Goal: Transaction & Acquisition: Purchase product/service

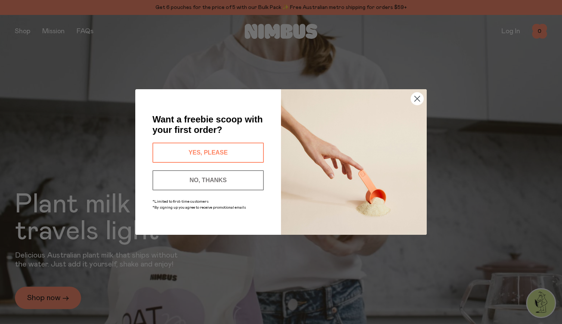
click at [418, 100] on circle "Close dialog" at bounding box center [417, 99] width 12 height 12
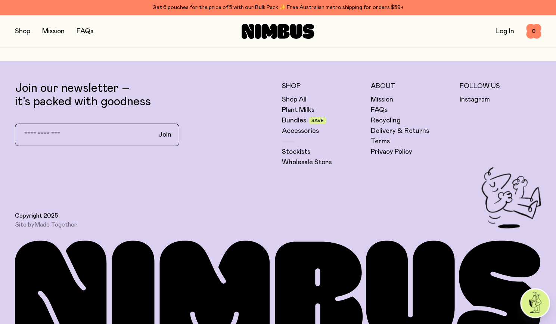
scroll to position [2104, 0]
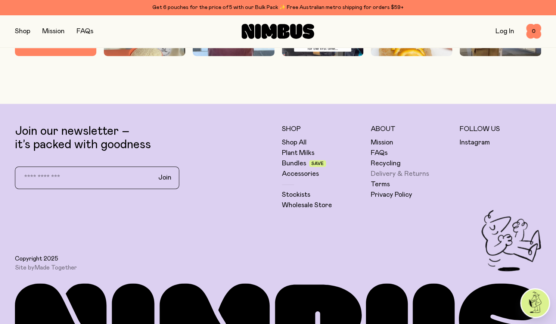
click at [421, 172] on link "Delivery & Returns" at bounding box center [400, 174] width 58 height 9
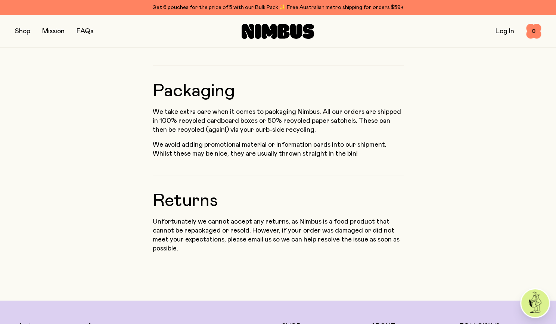
scroll to position [747, 0]
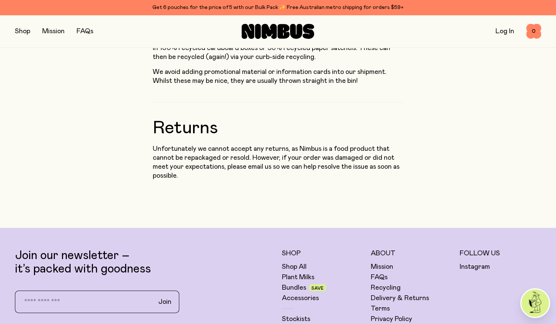
click at [23, 32] on button "button" at bounding box center [22, 31] width 15 height 10
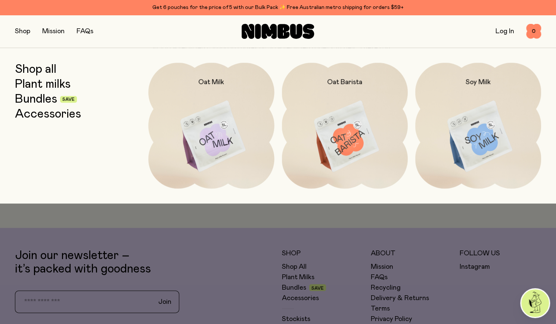
click at [47, 100] on link "Bundles" at bounding box center [36, 99] width 42 height 13
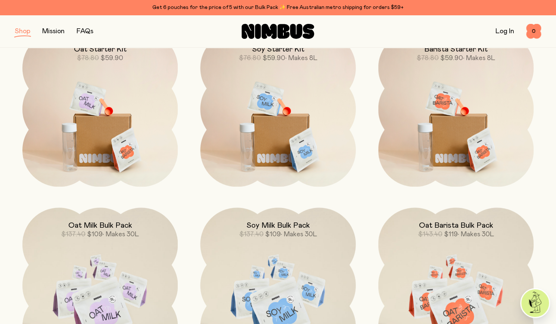
scroll to position [112, 0]
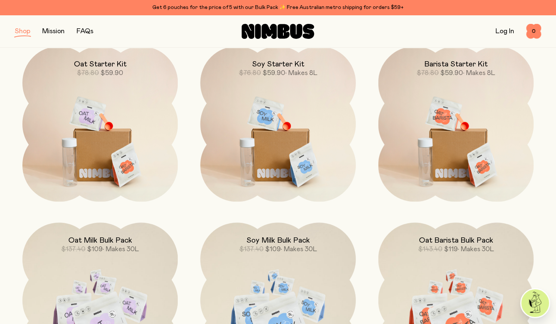
click at [90, 119] on img at bounding box center [99, 137] width 155 height 183
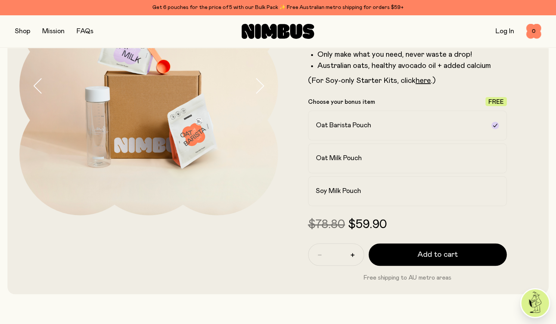
scroll to position [149, 0]
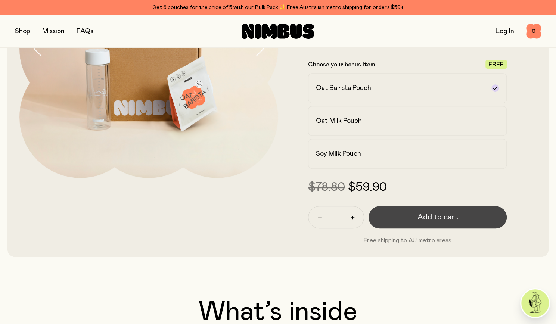
click at [455, 214] on span "Add to cart" at bounding box center [438, 217] width 40 height 10
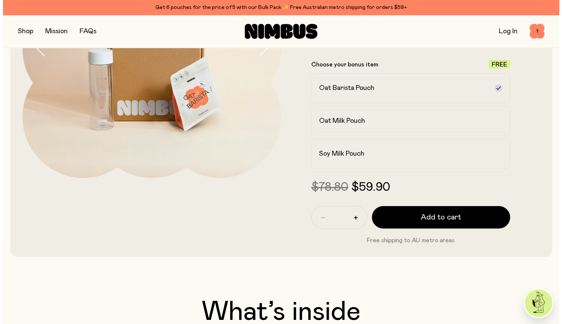
scroll to position [0, 0]
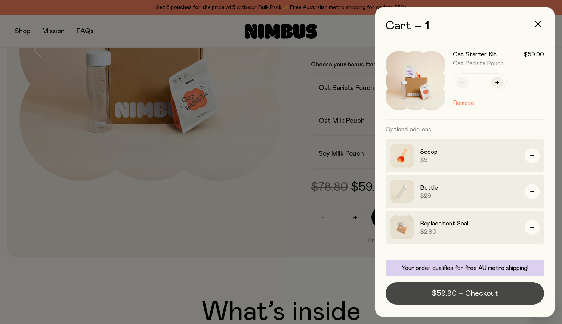
click at [474, 294] on span "$59.90 – Checkout" at bounding box center [464, 293] width 66 height 10
